Goal: Complete application form: Complete application form

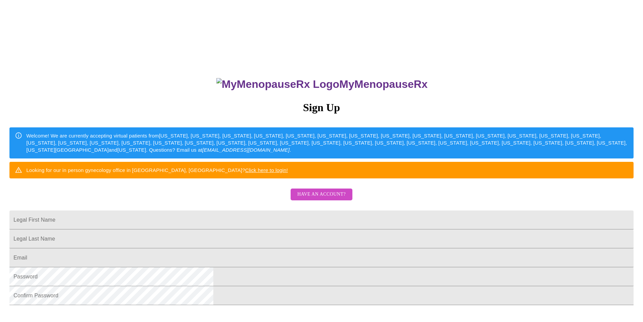
click at [305, 199] on span "Have an account?" at bounding box center [321, 194] width 48 height 8
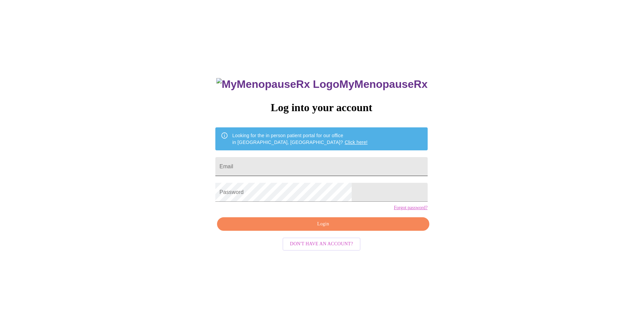
click at [270, 165] on input "Email" at bounding box center [321, 166] width 212 height 19
type input "[EMAIL_ADDRESS][DOMAIN_NAME]"
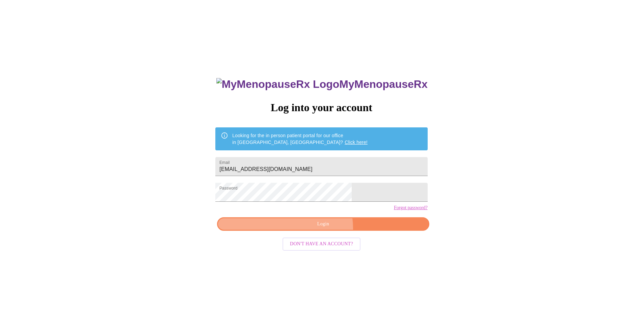
click at [316, 231] on button "Login" at bounding box center [323, 224] width 212 height 14
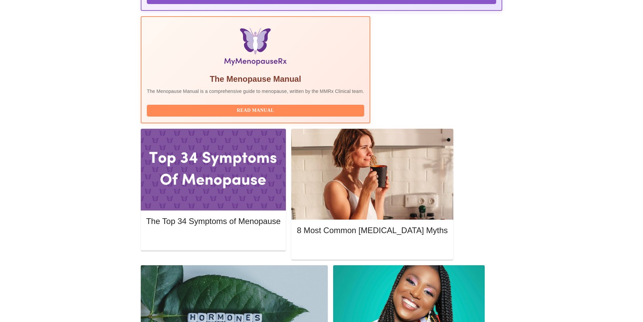
scroll to position [203, 0]
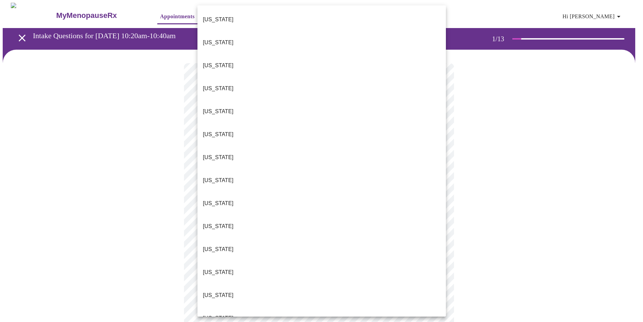
click at [218, 151] on body "MyMenopauseRx Appointments Messaging Labs Uploads Medications Community Refer a…" at bounding box center [322, 311] width 638 height 617
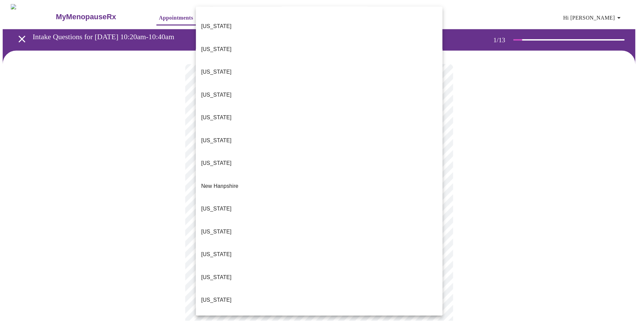
scroll to position [507, 0]
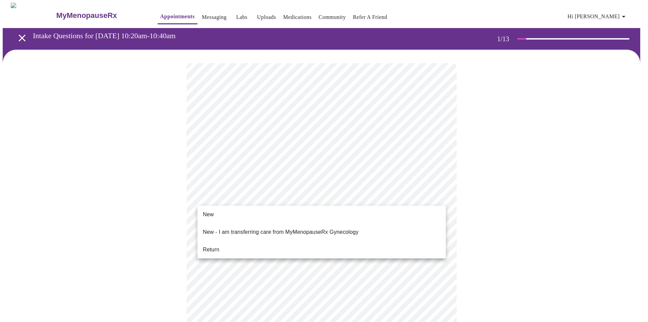
click at [214, 199] on body "MyMenopauseRx Appointments Messaging Labs Uploads Medications Community Refer a…" at bounding box center [324, 309] width 643 height 613
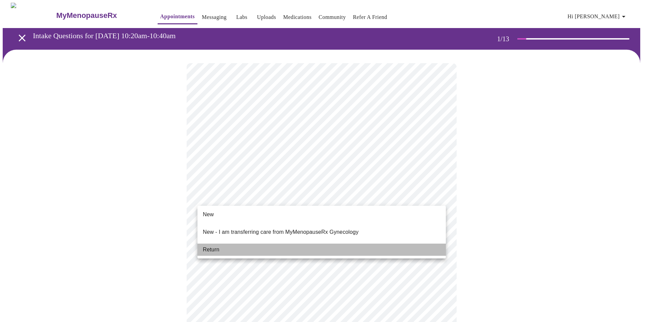
click at [203, 247] on span "Return" at bounding box center [211, 249] width 17 height 8
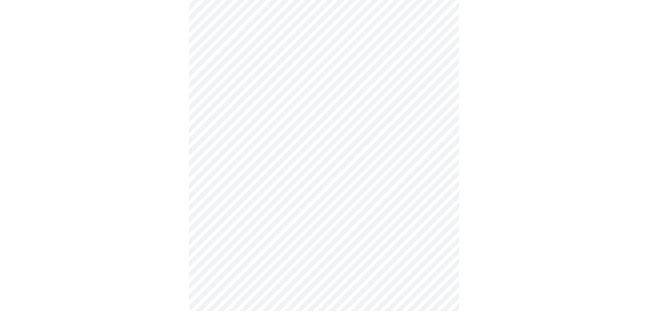
scroll to position [0, 0]
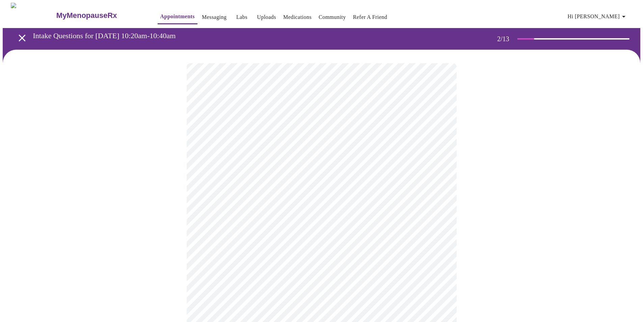
click at [232, 139] on body "MyMenopauseRx Appointments Messaging Labs Uploads Medications Community Refer a…" at bounding box center [322, 206] width 638 height 406
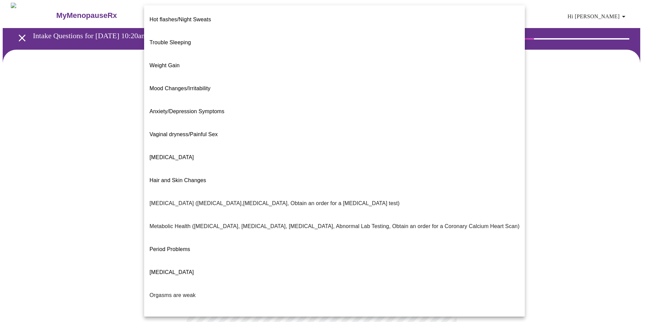
scroll to position [28, 0]
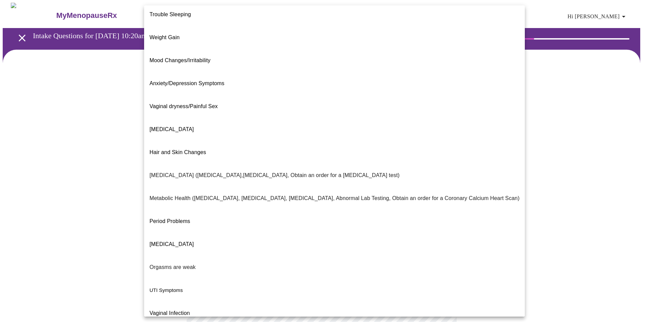
drag, startPoint x: 165, startPoint y: 288, endPoint x: 170, endPoint y: 282, distance: 7.7
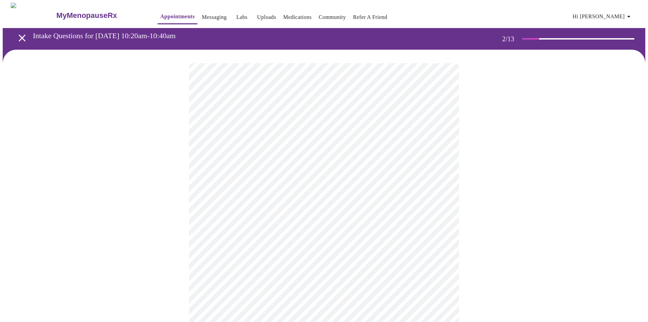
click at [266, 205] on body "MyMenopauseRx Appointments Messaging Labs Uploads Medications Community Refer a…" at bounding box center [324, 204] width 643 height 402
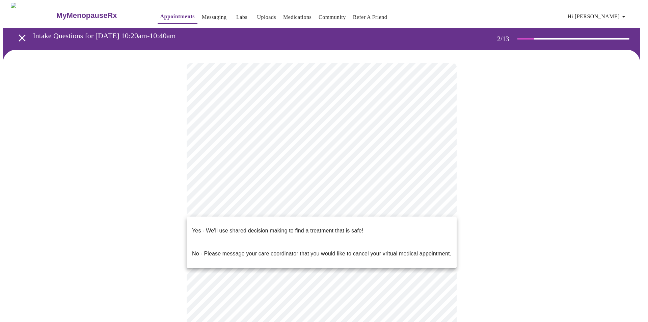
click at [266, 205] on div at bounding box center [324, 161] width 648 height 322
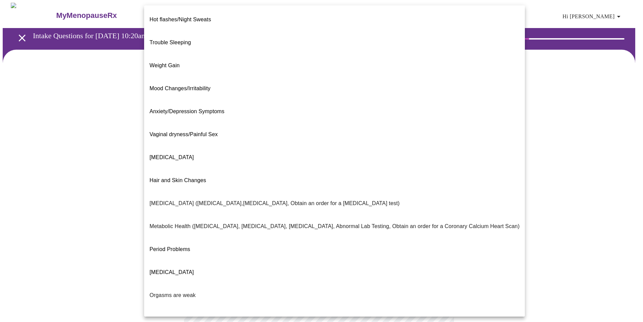
click at [269, 142] on body "MyMenopauseRx Appointments Messaging Labs Uploads Medications Community Refer a…" at bounding box center [322, 204] width 638 height 402
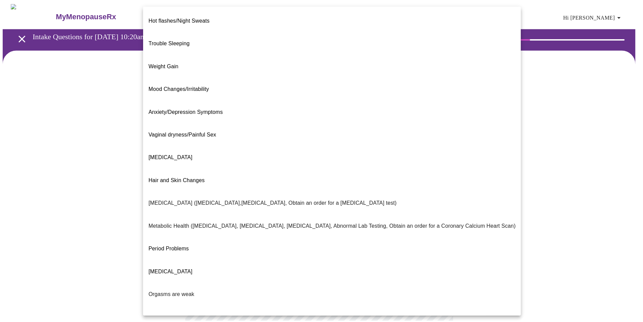
scroll to position [8, 0]
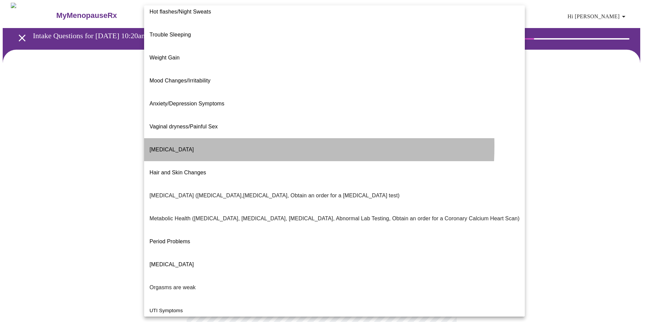
click at [171, 147] on span "[MEDICAL_DATA]" at bounding box center [172, 150] width 44 height 6
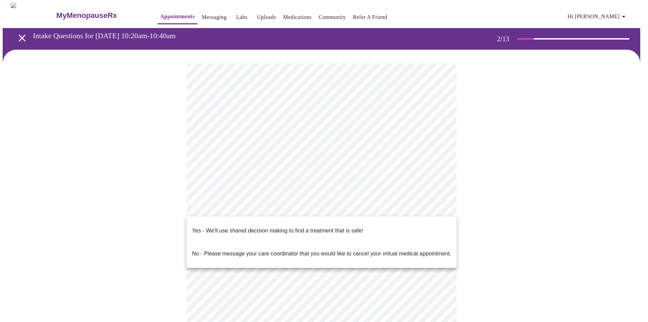
click at [275, 211] on body "MyMenopauseRx Appointments Messaging Labs Uploads Medications Community Refer a…" at bounding box center [324, 204] width 643 height 402
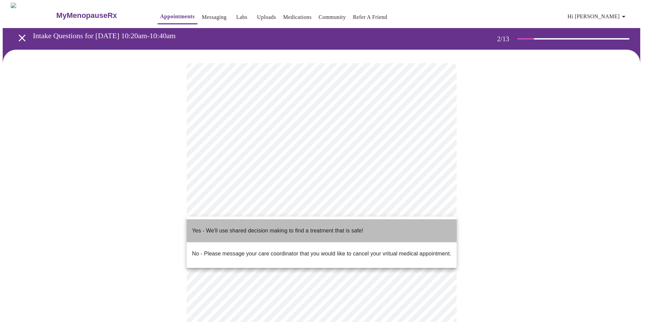
click at [202, 227] on p "Yes - We'll use shared decision making to find a treatment that is safe!" at bounding box center [277, 231] width 171 height 8
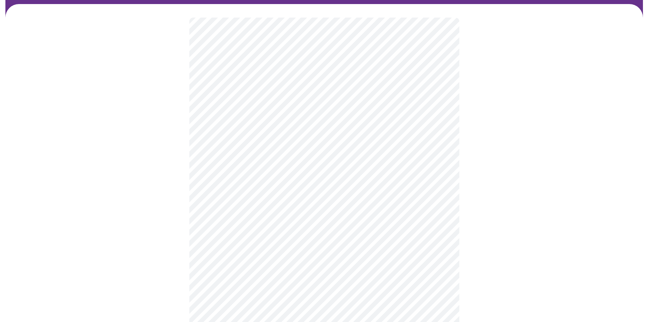
scroll to position [34, 0]
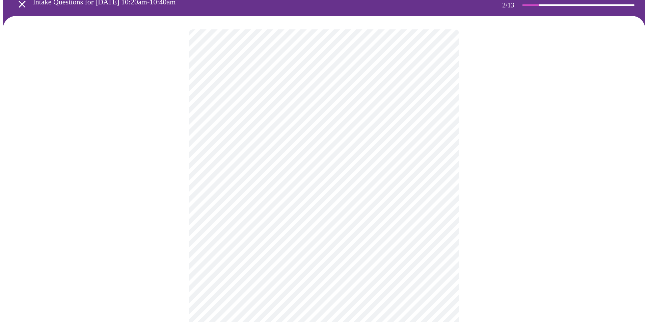
click at [276, 104] on body "MyMenopauseRx Appointments Messaging Labs Uploads Medications Community Refer a…" at bounding box center [324, 168] width 643 height 398
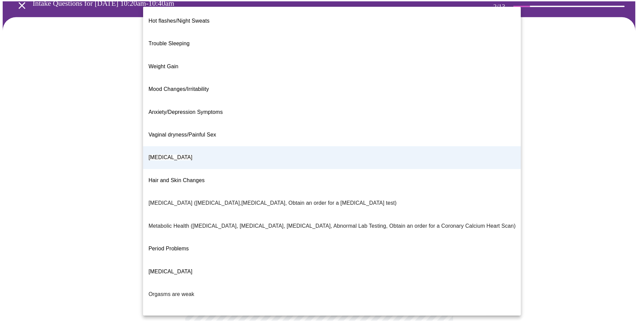
scroll to position [28, 0]
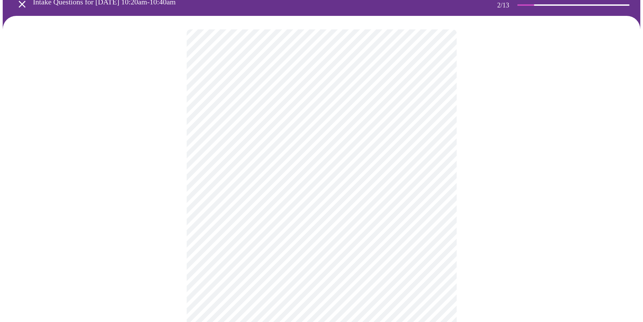
scroll to position [0, 0]
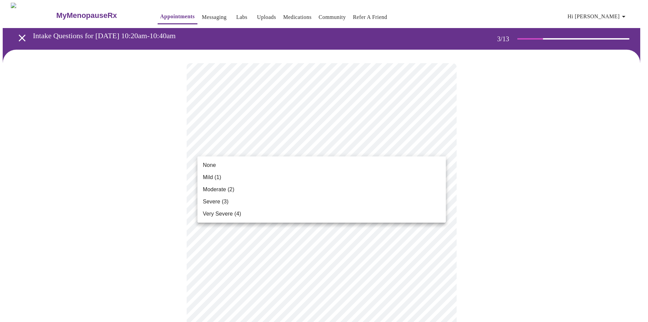
click at [207, 167] on span "None" at bounding box center [209, 165] width 13 height 8
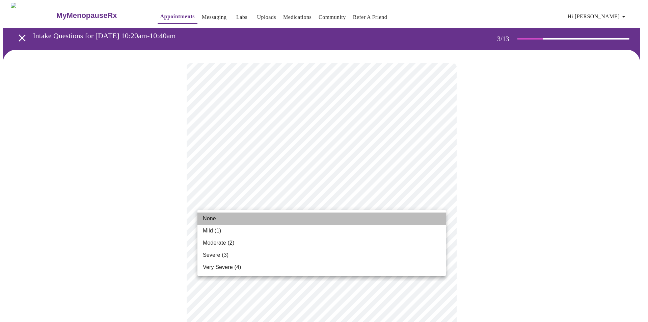
click at [207, 218] on span "None" at bounding box center [209, 218] width 13 height 8
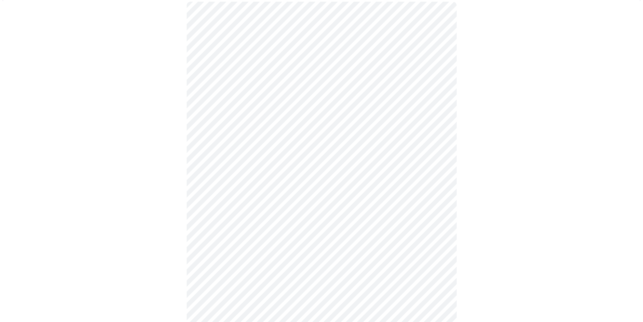
scroll to position [68, 0]
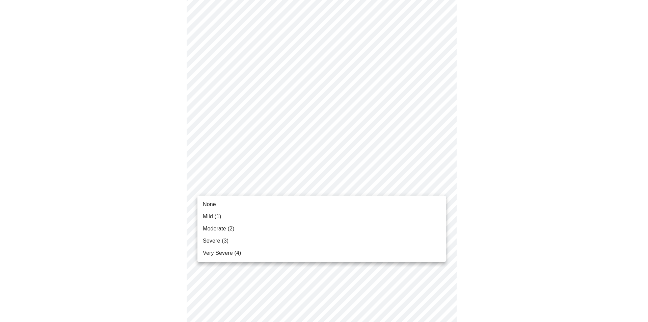
click at [210, 217] on span "Mild (1)" at bounding box center [212, 216] width 19 height 8
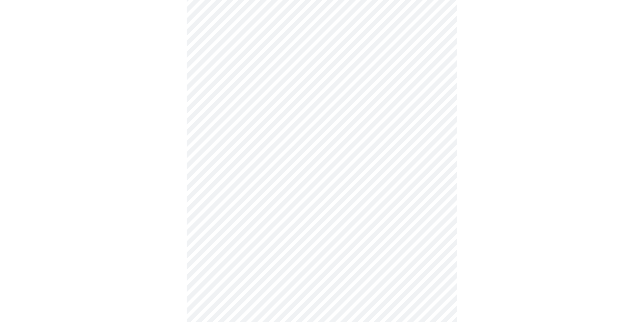
scroll to position [101, 0]
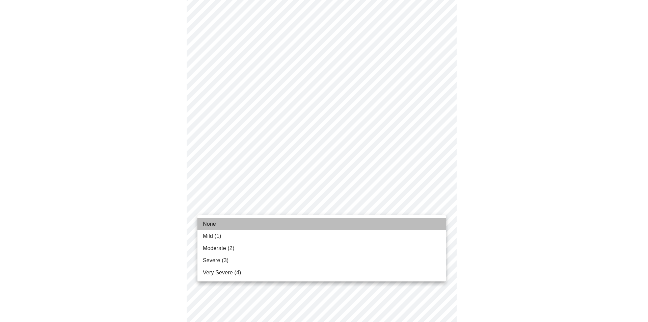
click at [215, 227] on span "None" at bounding box center [209, 224] width 13 height 8
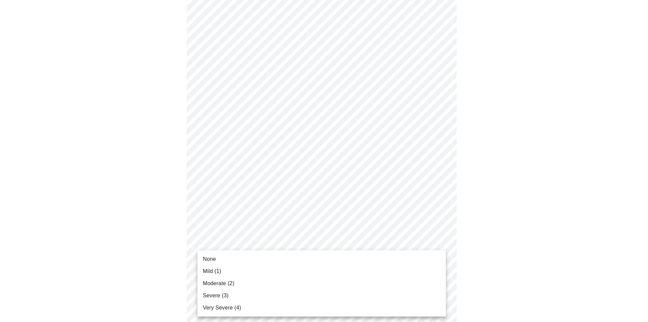
click at [208, 260] on span "None" at bounding box center [209, 259] width 13 height 8
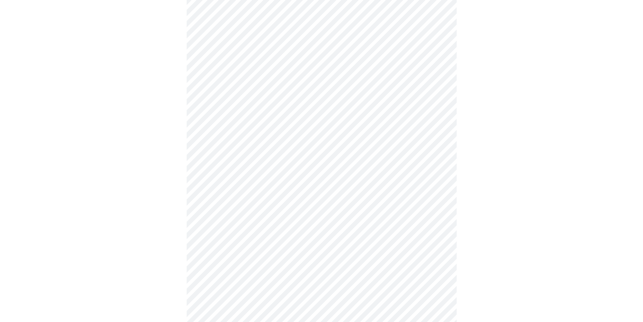
scroll to position [203, 0]
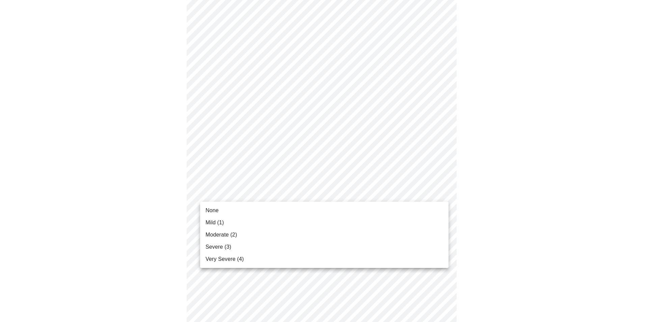
click at [262, 193] on body "MyMenopauseRx Appointments Messaging Labs Uploads Medications Community Refer a…" at bounding box center [322, 225] width 638 height 851
click at [210, 209] on span "None" at bounding box center [209, 210] width 13 height 8
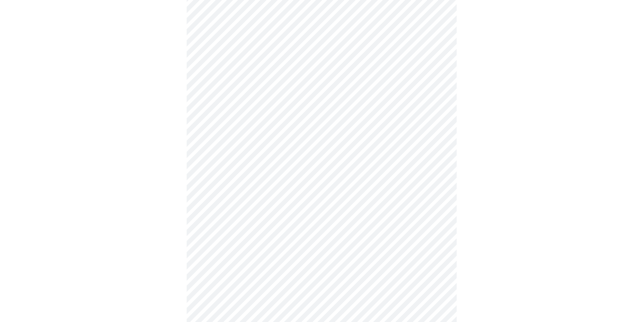
scroll to position [304, 0]
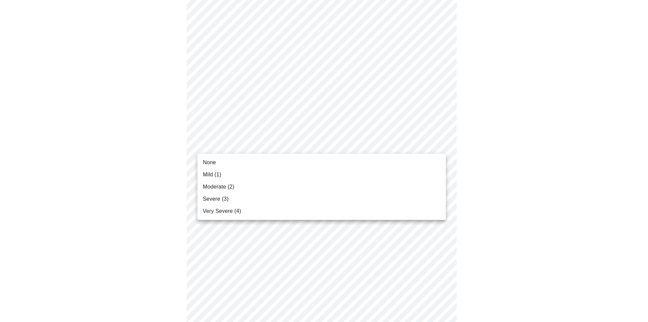
click at [246, 142] on body "MyMenopauseRx Appointments Messaging Labs Uploads Medications Community Refer a…" at bounding box center [324, 119] width 643 height 841
click at [207, 164] on span "None" at bounding box center [209, 162] width 13 height 8
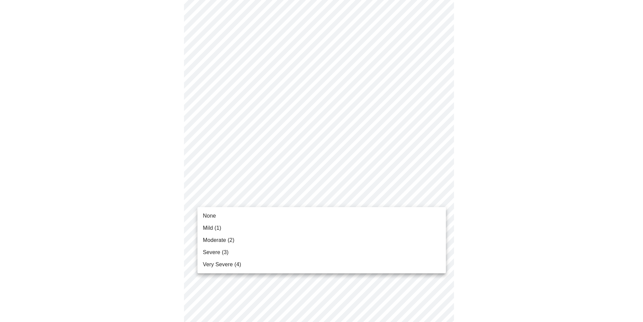
click at [212, 201] on body "MyMenopauseRx Appointments Messaging Labs Uploads Medications Community Refer a…" at bounding box center [322, 115] width 638 height 832
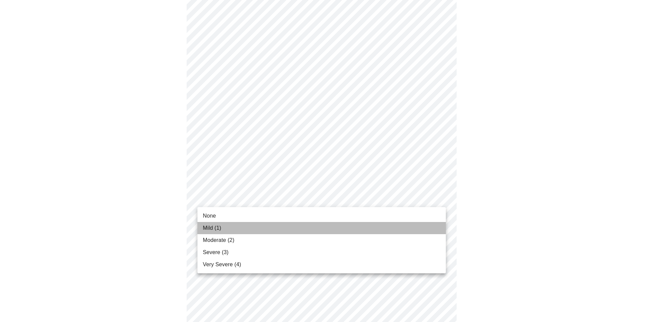
click at [209, 230] on span "Mild (1)" at bounding box center [212, 228] width 19 height 8
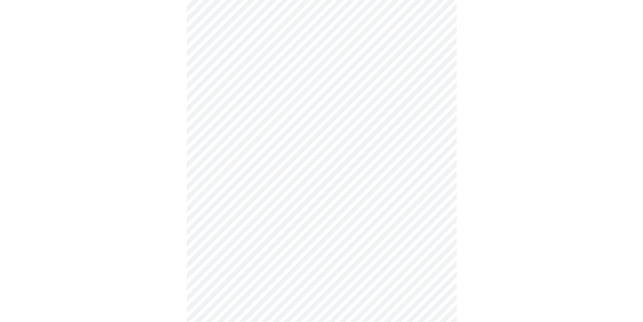
scroll to position [371, 0]
click at [210, 130] on body "MyMenopauseRx Appointments Messaging Labs Uploads Medications Community Refer a…" at bounding box center [322, 42] width 638 height 823
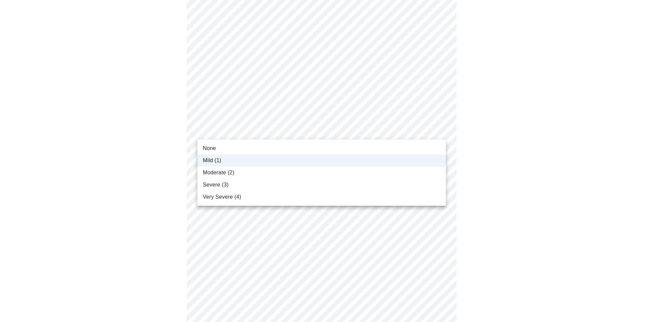
click at [212, 173] on span "Moderate (2)" at bounding box center [218, 173] width 31 height 8
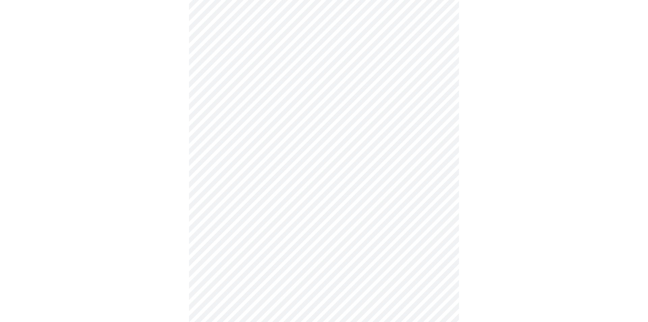
click at [216, 188] on body "MyMenopauseRx Appointments Messaging Labs Uploads Medications Community Refer a…" at bounding box center [324, 42] width 643 height 823
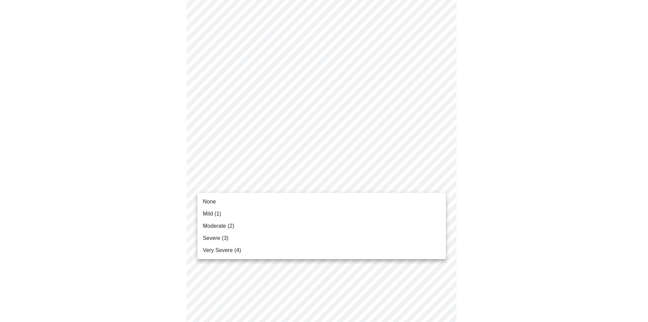
click at [205, 216] on span "Mild (1)" at bounding box center [212, 214] width 19 height 8
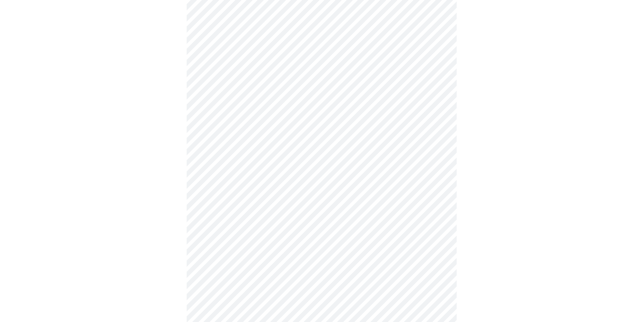
scroll to position [405, 0]
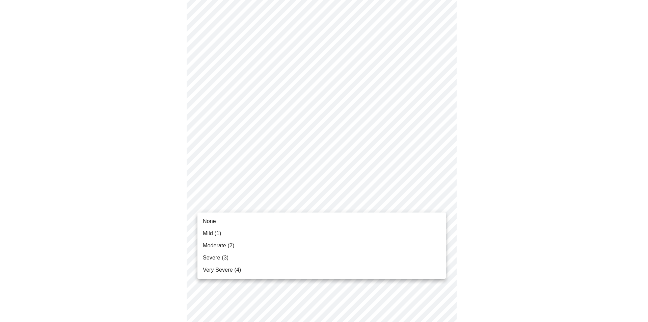
click at [233, 208] on body "MyMenopauseRx Appointments Messaging Labs Uploads Medications Community Refer a…" at bounding box center [324, 3] width 643 height 813
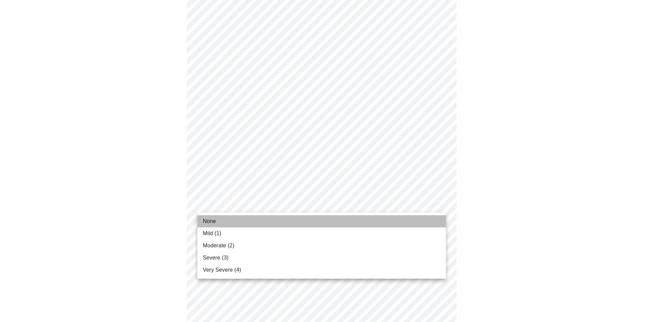
click at [209, 222] on span "None" at bounding box center [209, 221] width 13 height 8
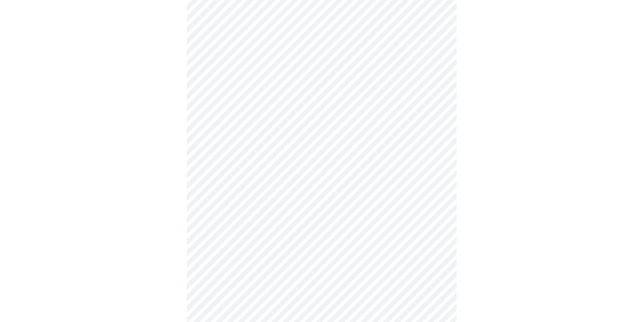
scroll to position [473, 0]
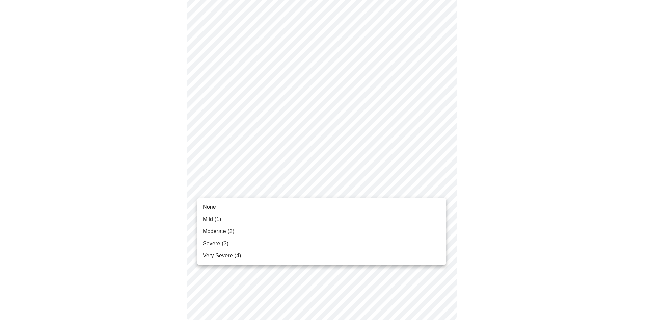
click at [210, 209] on span "None" at bounding box center [209, 207] width 13 height 8
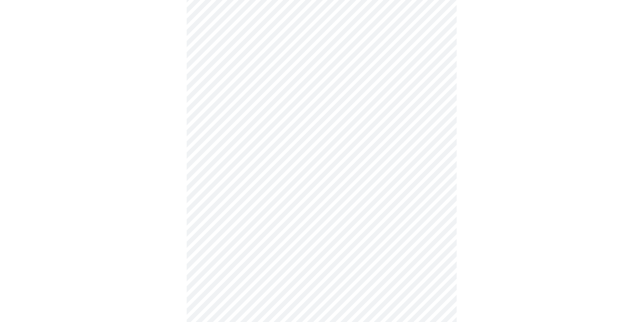
scroll to position [236, 0]
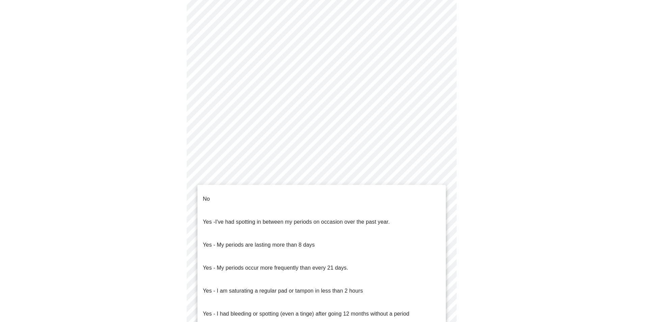
click at [262, 175] on body "MyMenopauseRx Appointments Messaging Labs Uploads Medications Community Refer a…" at bounding box center [324, 99] width 643 height 667
click at [220, 195] on li "No" at bounding box center [322, 198] width 249 height 23
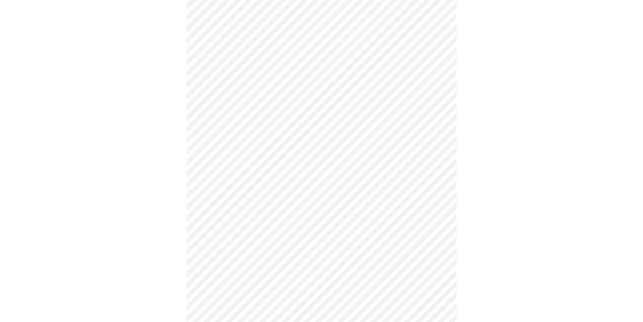
scroll to position [304, 0]
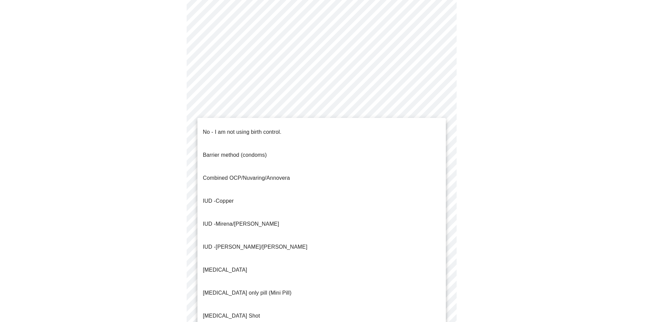
click at [241, 157] on body "MyMenopauseRx Appointments Messaging Labs Uploads Medications Community Refer a…" at bounding box center [324, 30] width 643 height 663
click at [224, 128] on p "No - I am not using birth control." at bounding box center [242, 132] width 79 height 8
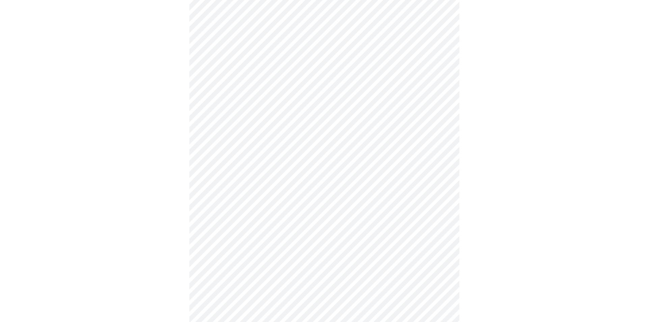
scroll to position [337, 0]
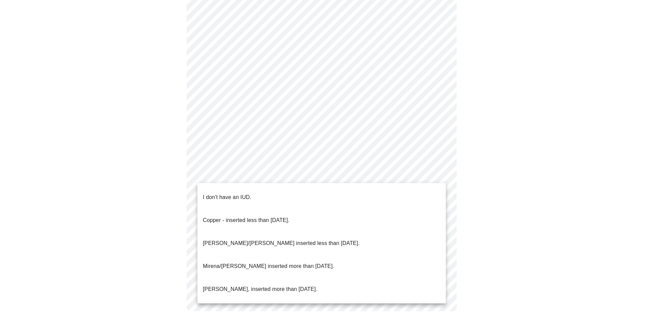
click at [231, 193] on p "I don't have an IUD." at bounding box center [227, 197] width 49 height 8
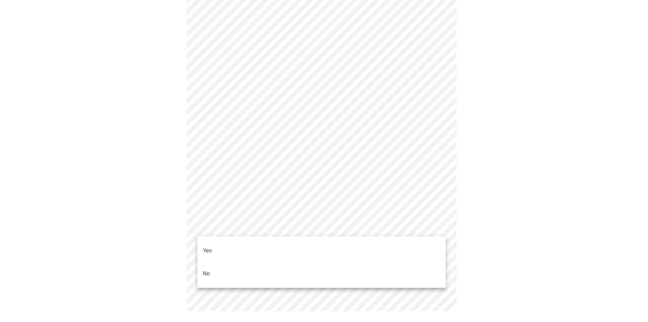
click at [206, 247] on p "Yes" at bounding box center [207, 251] width 9 height 8
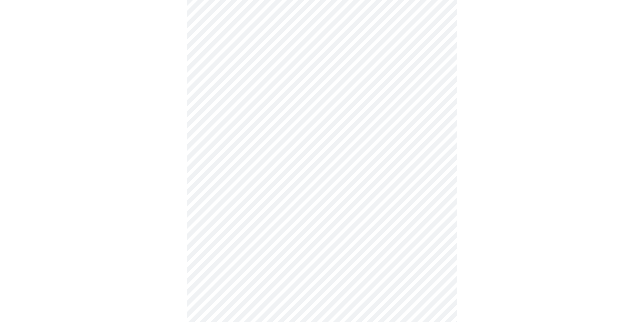
scroll to position [1621, 0]
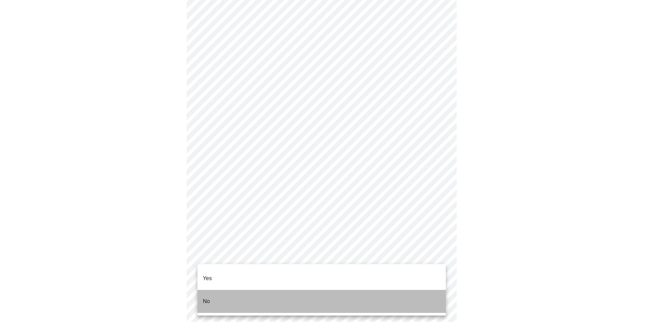
click at [202, 295] on li "No" at bounding box center [322, 301] width 249 height 23
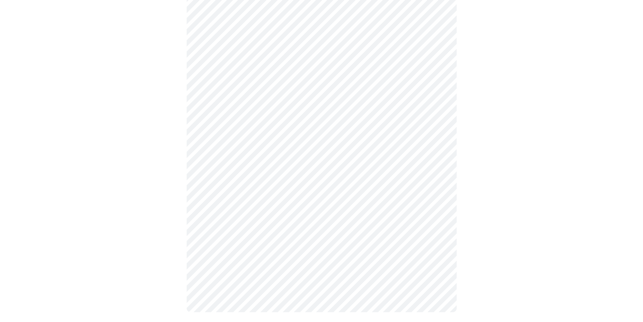
scroll to position [447, 0]
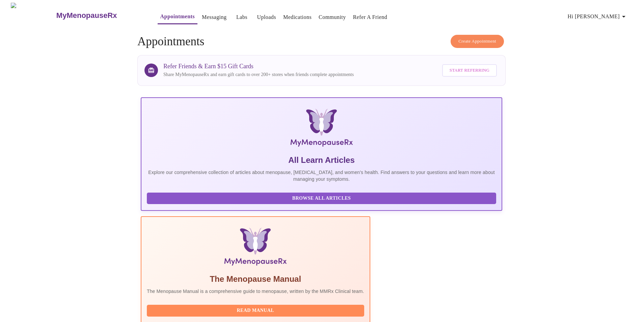
click at [625, 15] on icon "button" at bounding box center [624, 16] width 8 height 8
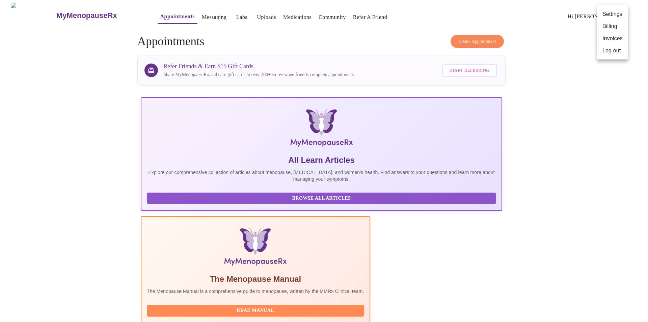
click at [611, 54] on li "Log out" at bounding box center [612, 51] width 31 height 12
